Goal: Task Accomplishment & Management: Manage account settings

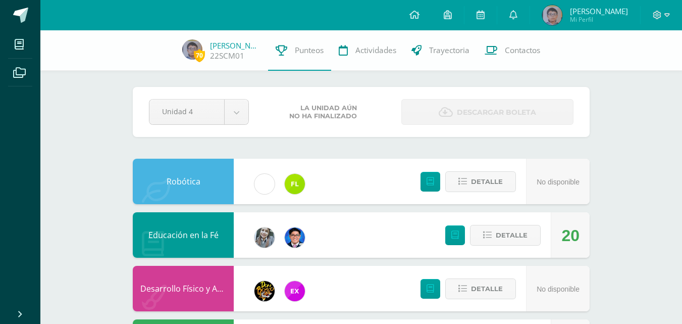
scroll to position [555, 0]
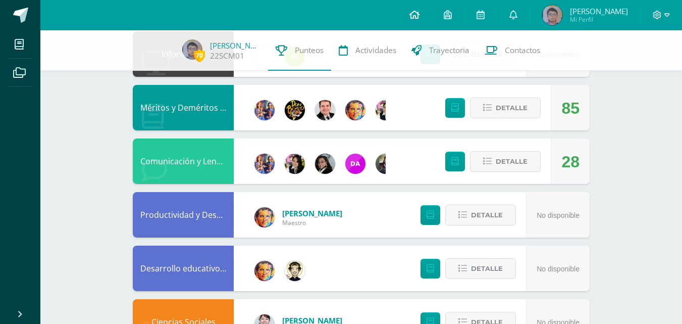
click at [417, 12] on link at bounding box center [414, 15] width 34 height 30
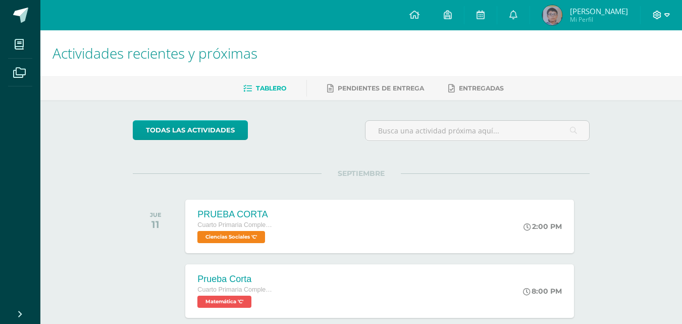
click at [667, 13] on span at bounding box center [661, 15] width 17 height 11
click at [614, 70] on span "Cerrar sesión" at bounding box center [634, 69] width 45 height 10
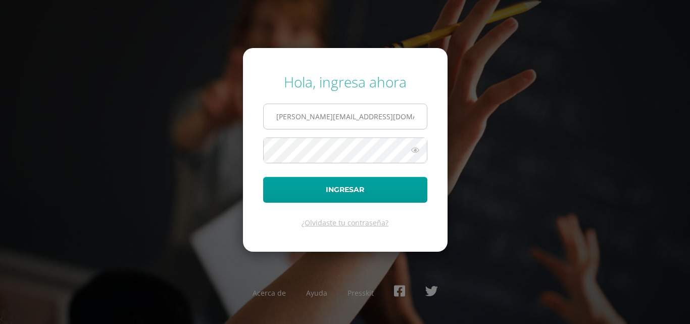
drag, startPoint x: 298, startPoint y: 118, endPoint x: 320, endPoint y: 126, distance: 23.0
click at [298, 118] on input "s.chavarria.1cdb@gmail.com" at bounding box center [345, 116] width 163 height 25
type input "e.chavarria.5bdb@gmail.com"
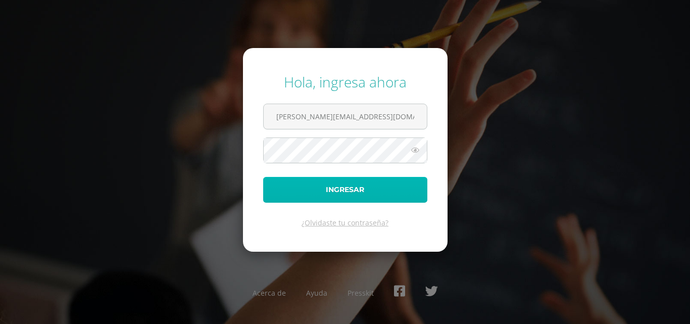
click at [351, 187] on button "Ingresar" at bounding box center [345, 190] width 164 height 26
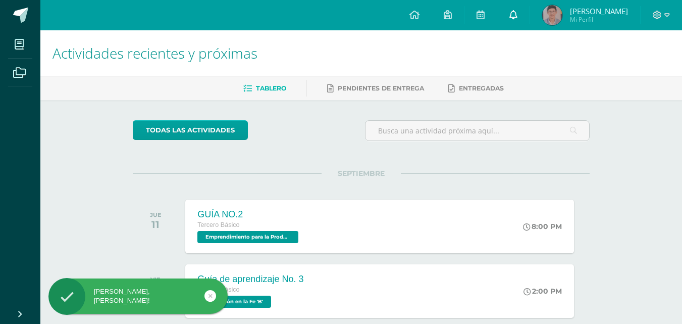
click at [529, 11] on link at bounding box center [513, 15] width 32 height 30
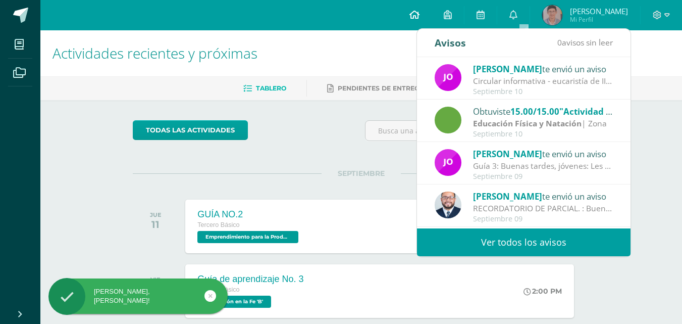
click at [420, 12] on icon at bounding box center [414, 14] width 10 height 9
